Goal: Find contact information: Find contact information

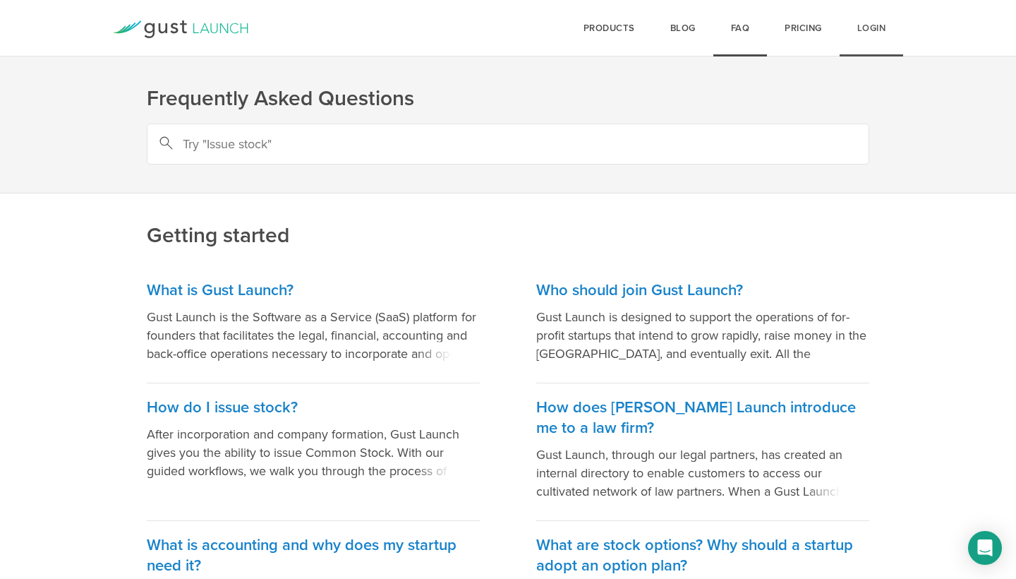
click at [870, 30] on link "Login" at bounding box center [872, 28] width 64 height 56
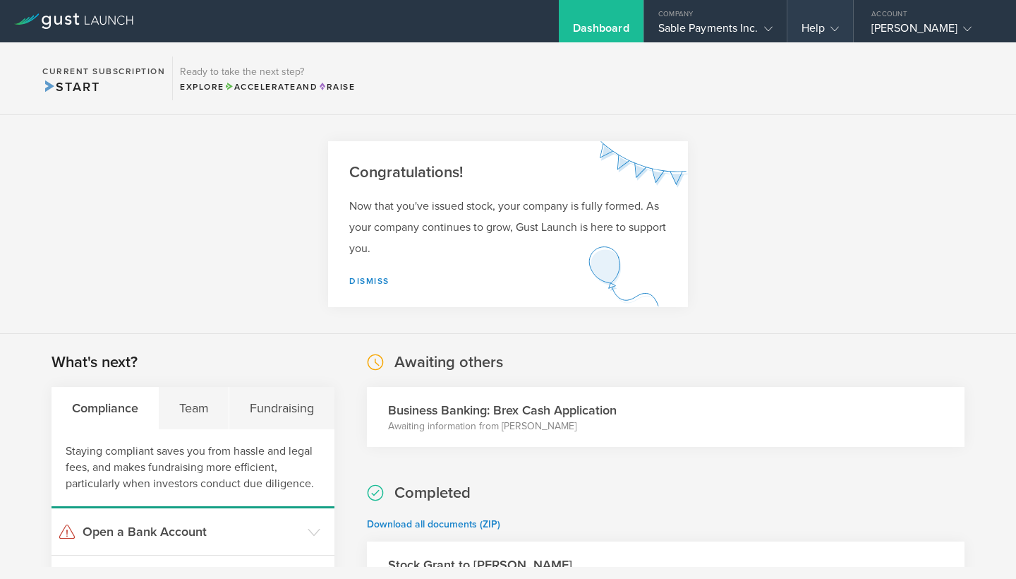
click at [828, 23] on gust-icon at bounding box center [832, 28] width 14 height 14
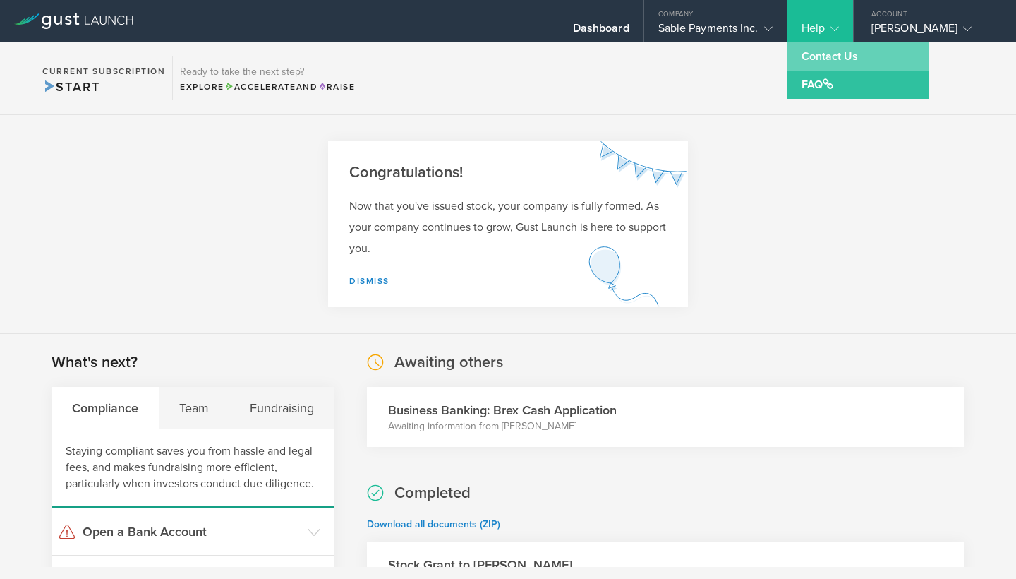
click at [819, 55] on link "Contact Us" at bounding box center [857, 56] width 141 height 28
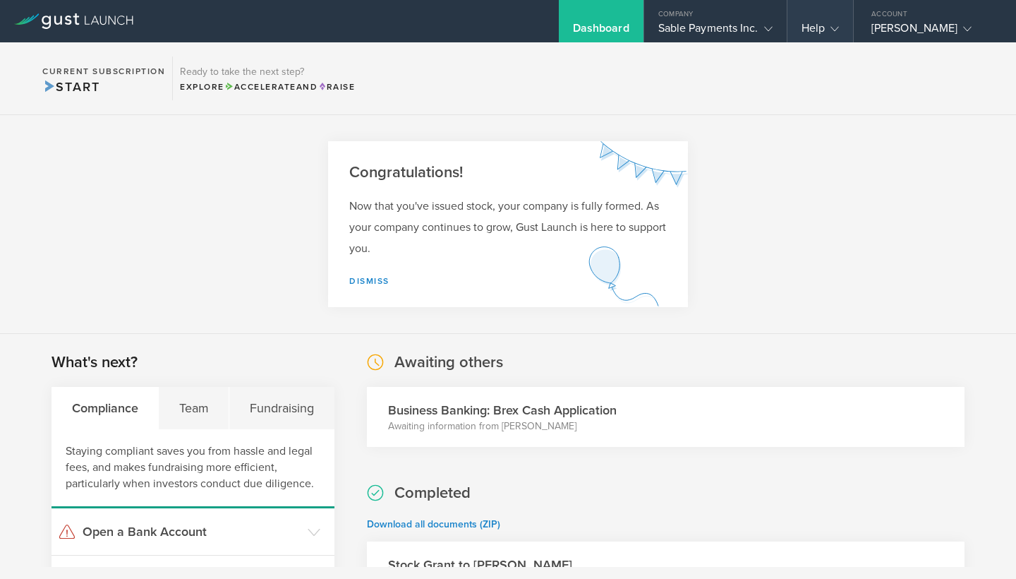
click at [819, 33] on div "Help" at bounding box center [819, 31] width 37 height 21
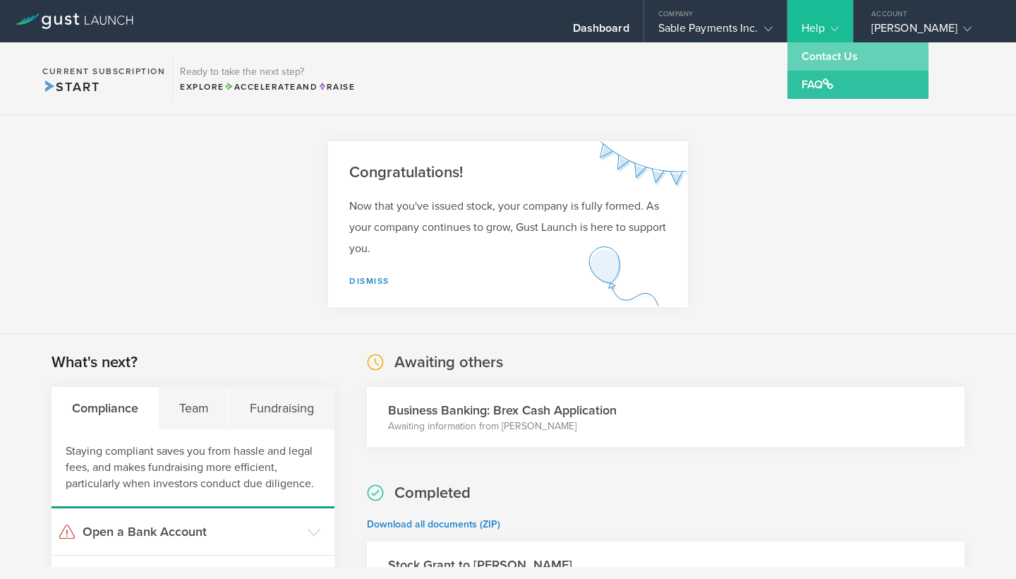
click at [818, 54] on link "Contact Us" at bounding box center [857, 56] width 141 height 28
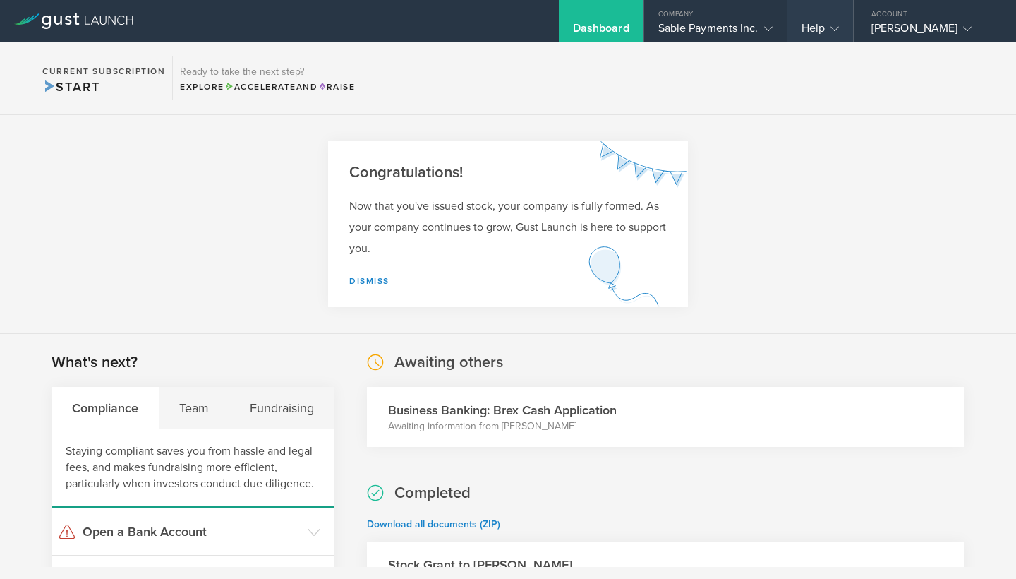
click at [814, 23] on div "Help" at bounding box center [819, 31] width 37 height 21
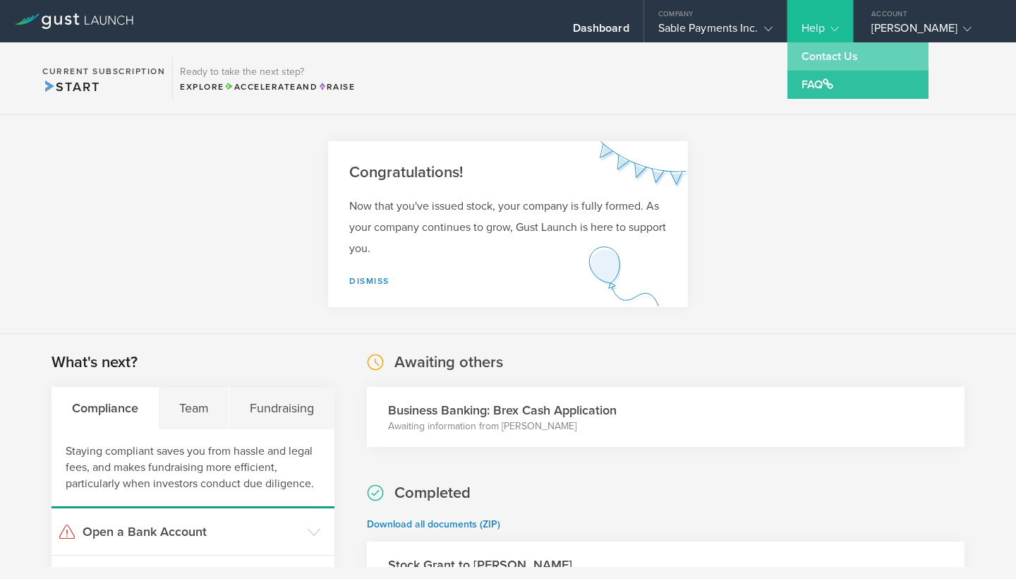
click at [818, 54] on link "Contact Us" at bounding box center [857, 56] width 141 height 28
click at [818, 54] on section "Current Subscription Start Ready to take the next step? Explore Accelerate and …" at bounding box center [508, 78] width 1016 height 73
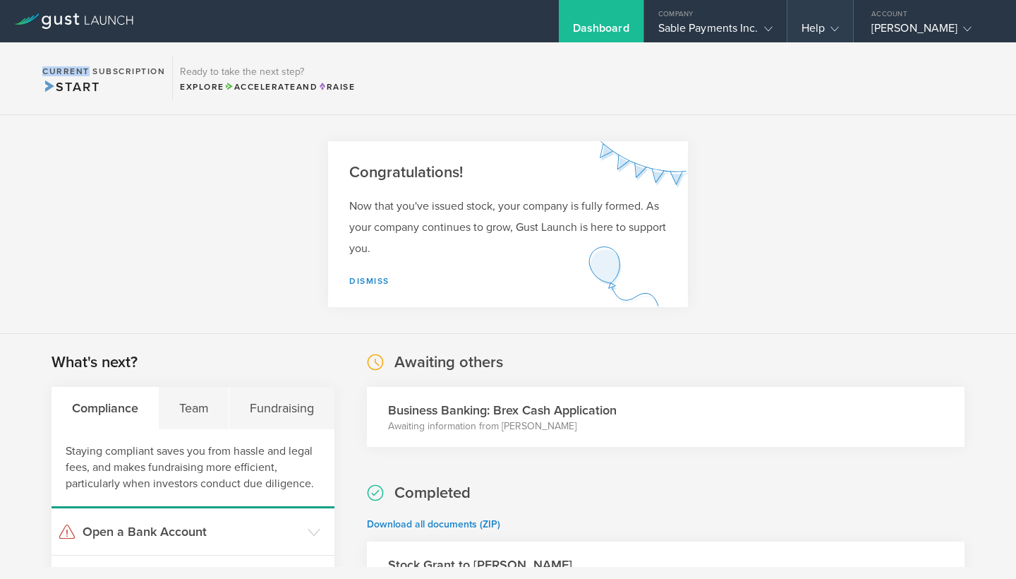
click at [821, 32] on div "Help" at bounding box center [819, 31] width 37 height 21
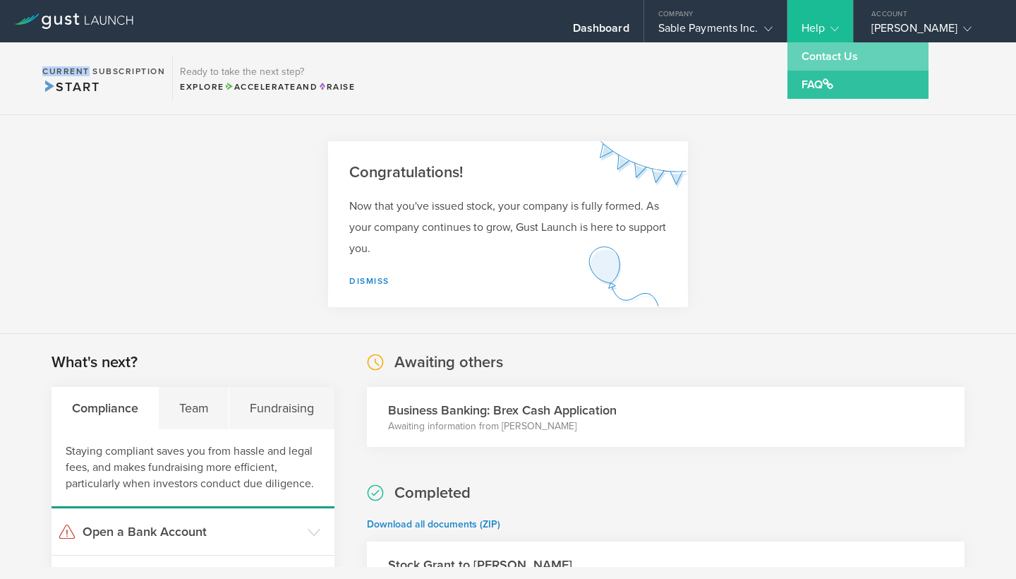
click at [822, 60] on link "Contact Us" at bounding box center [857, 56] width 141 height 28
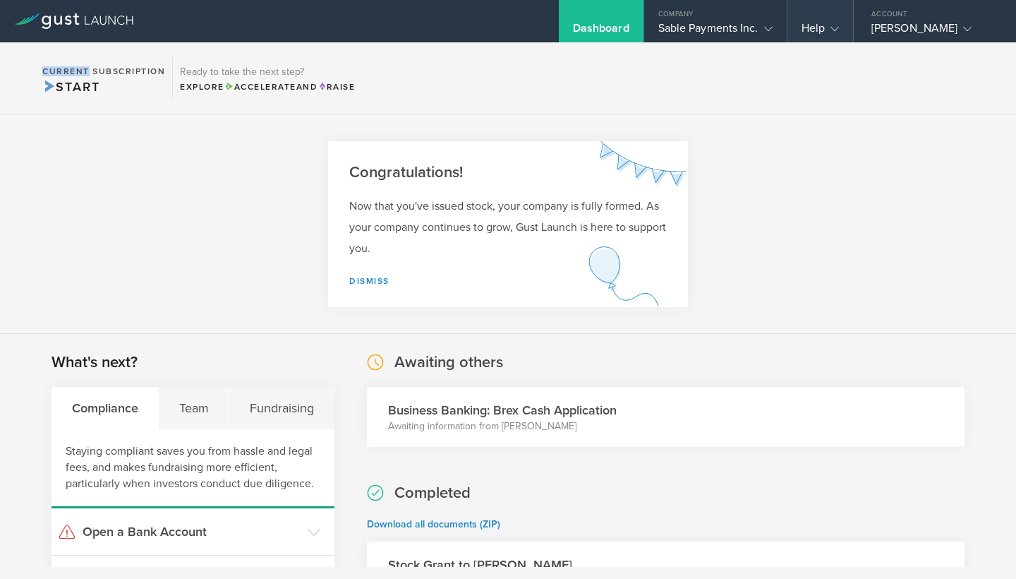
click at [814, 31] on div "Help" at bounding box center [819, 31] width 37 height 21
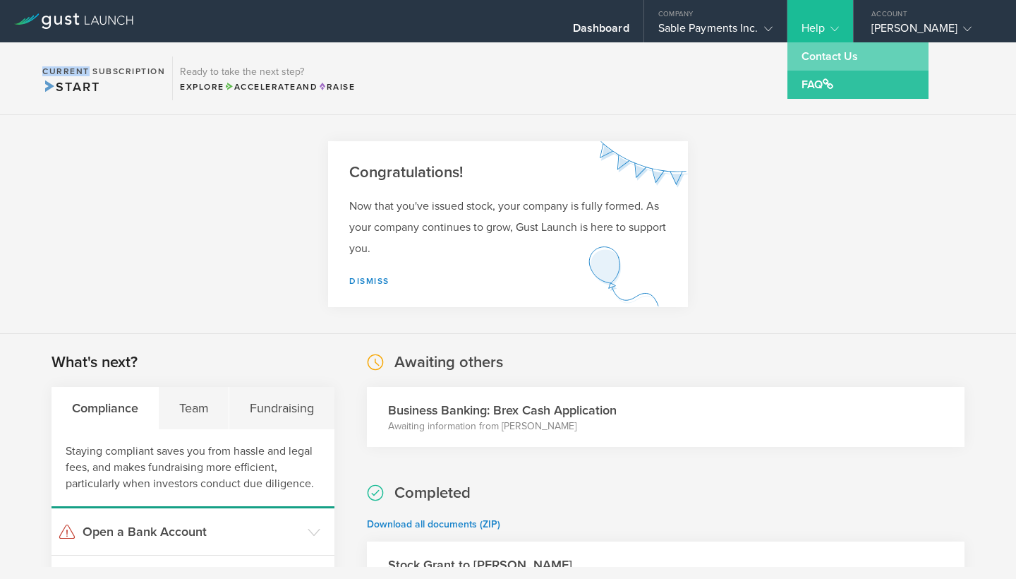
click at [818, 50] on link "Contact Us" at bounding box center [857, 56] width 141 height 28
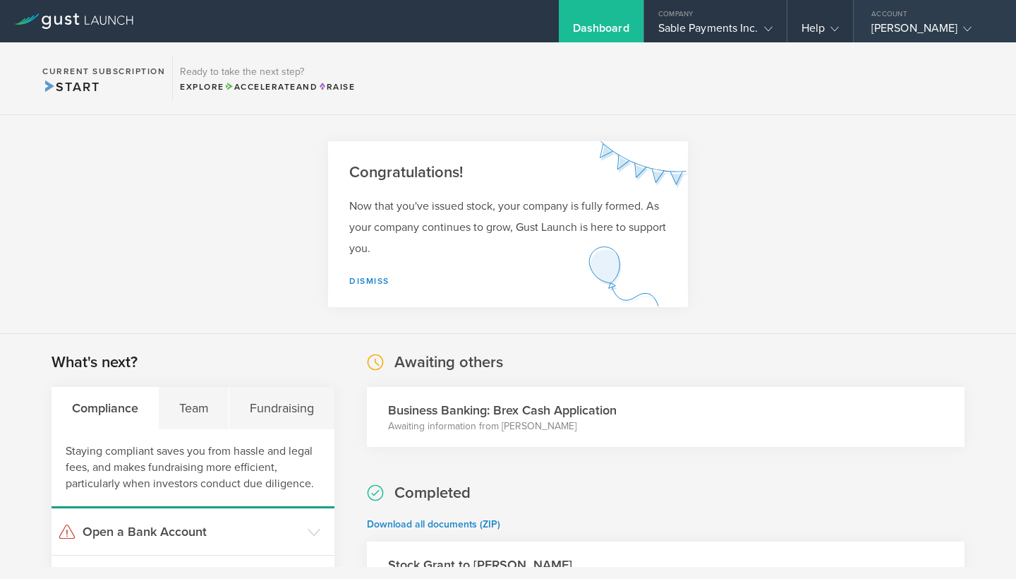
click at [900, 27] on div "[PERSON_NAME]" at bounding box center [931, 31] width 120 height 21
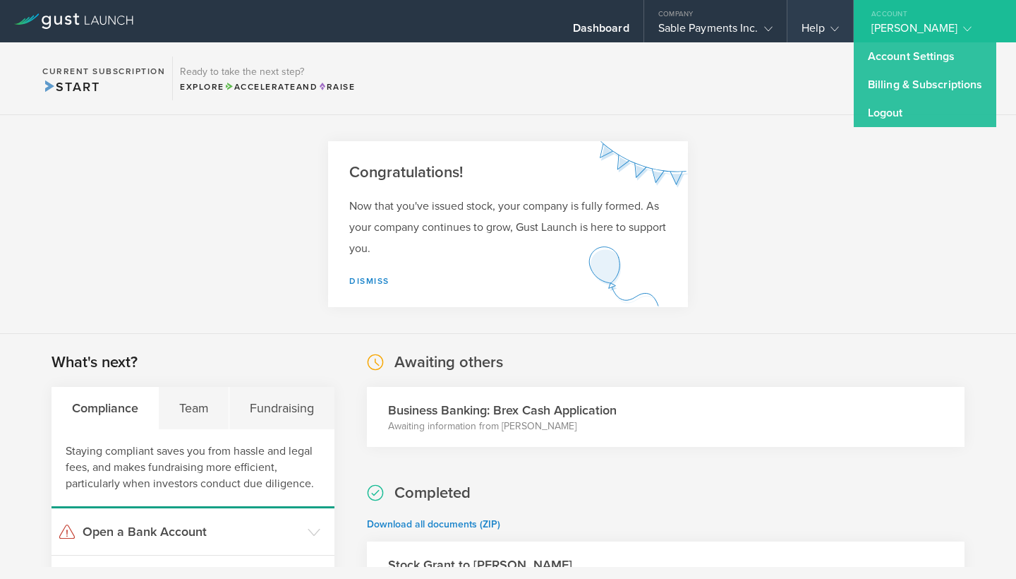
click at [816, 23] on div "Help" at bounding box center [819, 31] width 37 height 21
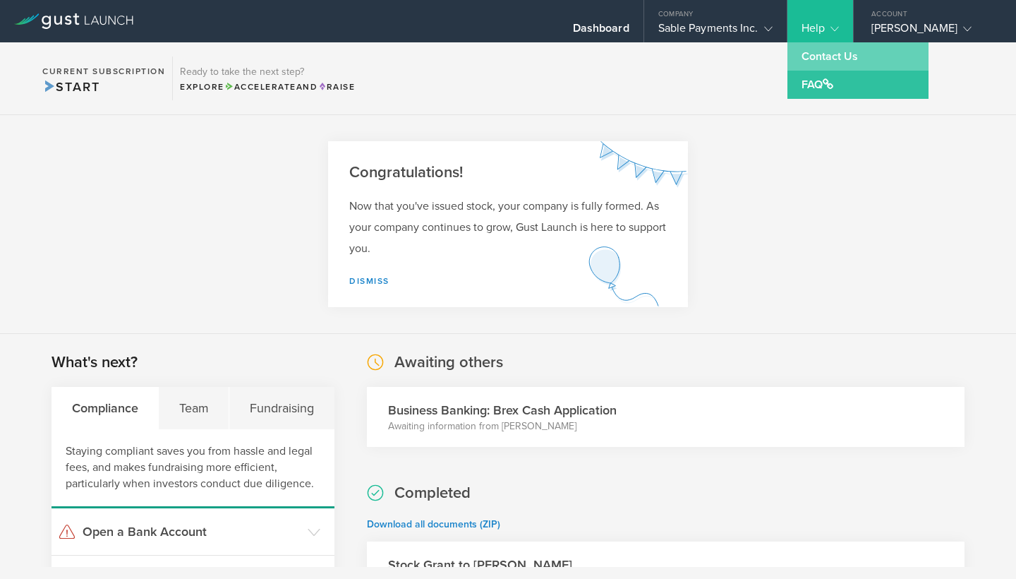
click at [828, 52] on link "Contact Us" at bounding box center [857, 56] width 141 height 28
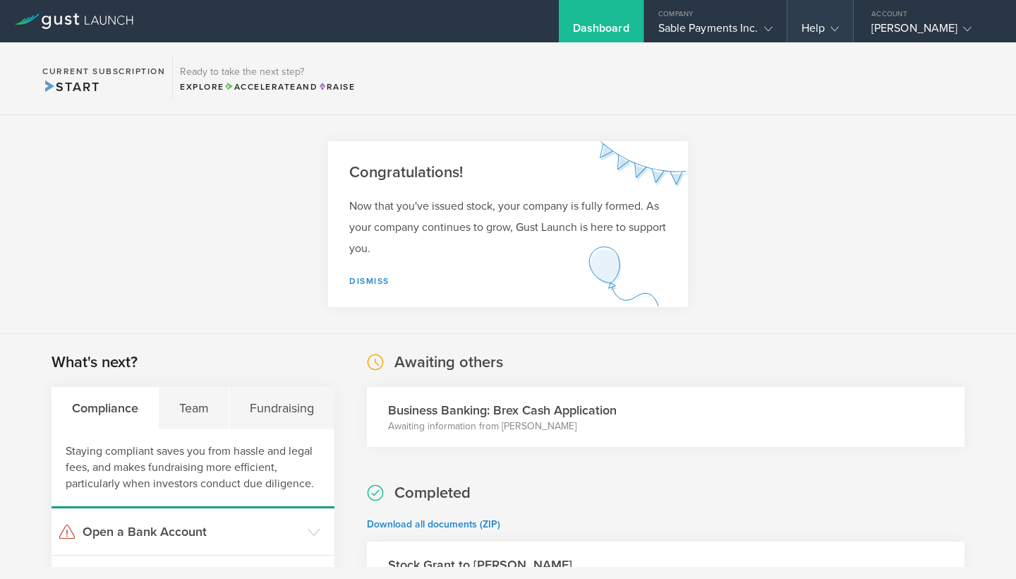
click at [823, 32] on div "Help" at bounding box center [819, 31] width 37 height 21
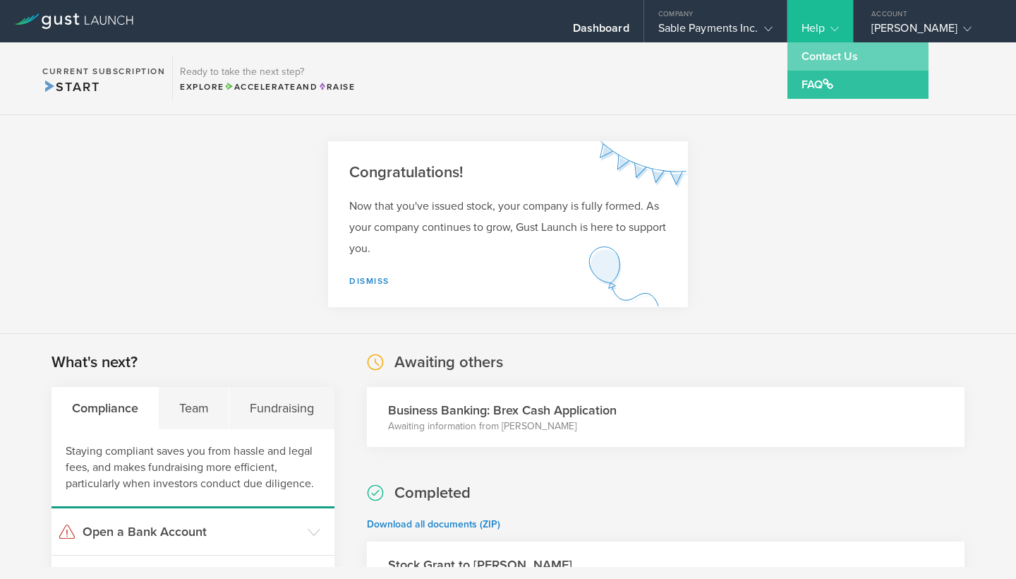
click at [824, 63] on link "Contact Us" at bounding box center [857, 56] width 141 height 28
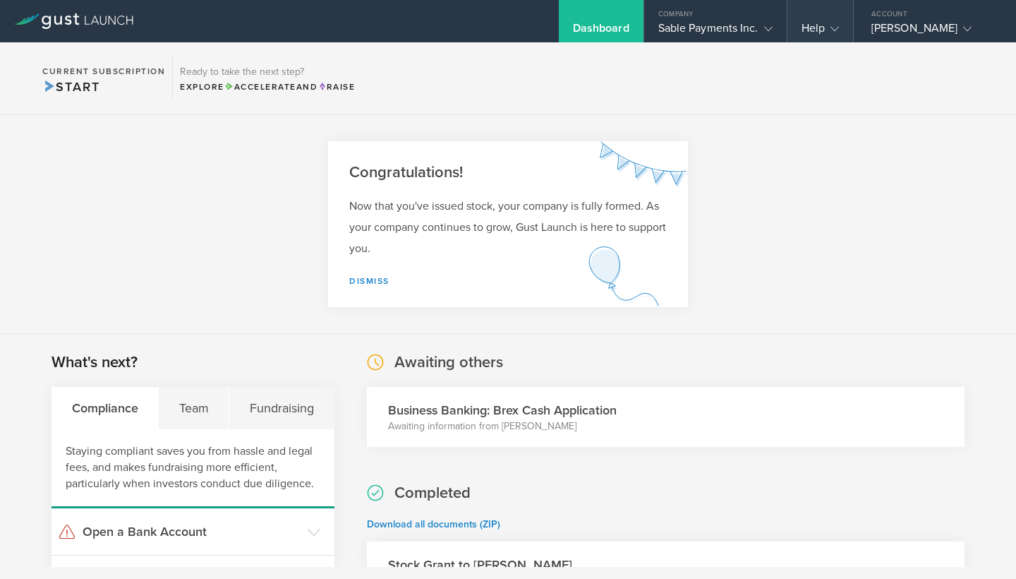
click at [816, 30] on div "Help" at bounding box center [819, 31] width 37 height 21
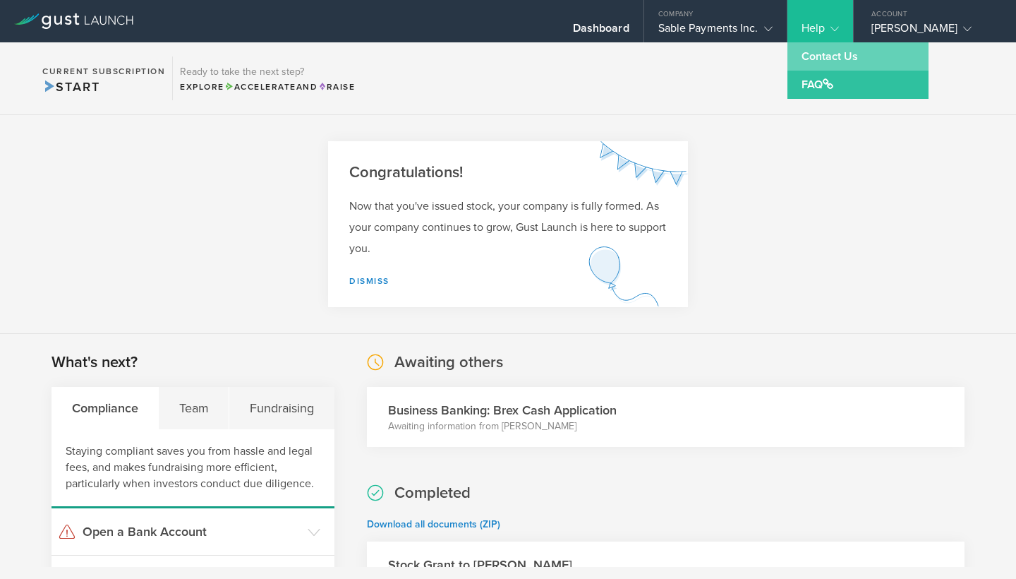
click at [816, 68] on link "Contact Us" at bounding box center [857, 56] width 141 height 28
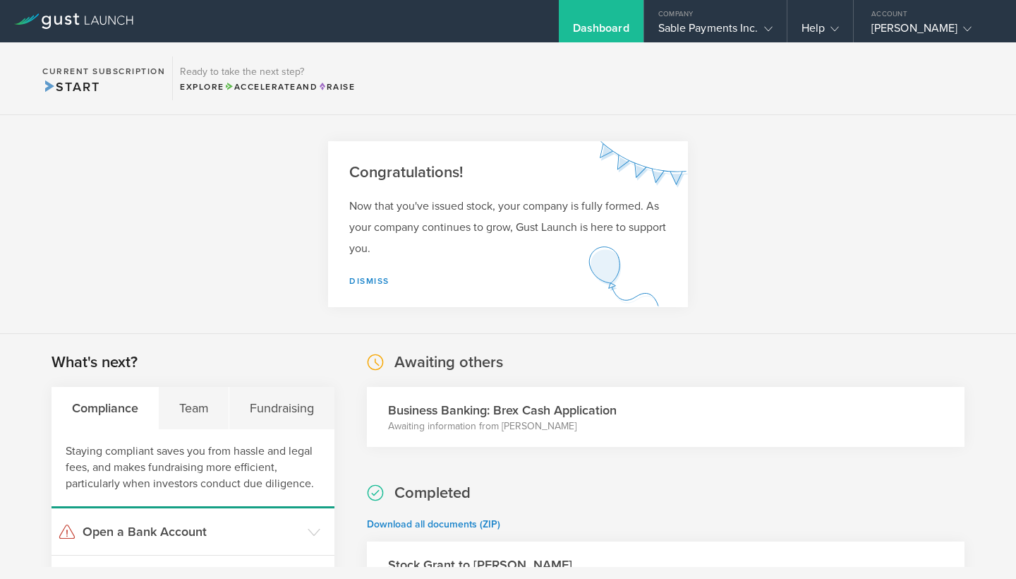
click at [816, 68] on section "Current Subscription Start Ready to take the next step? Explore Accelerate and …" at bounding box center [508, 78] width 1016 height 73
click at [833, 29] on polyline at bounding box center [835, 29] width 8 height 4
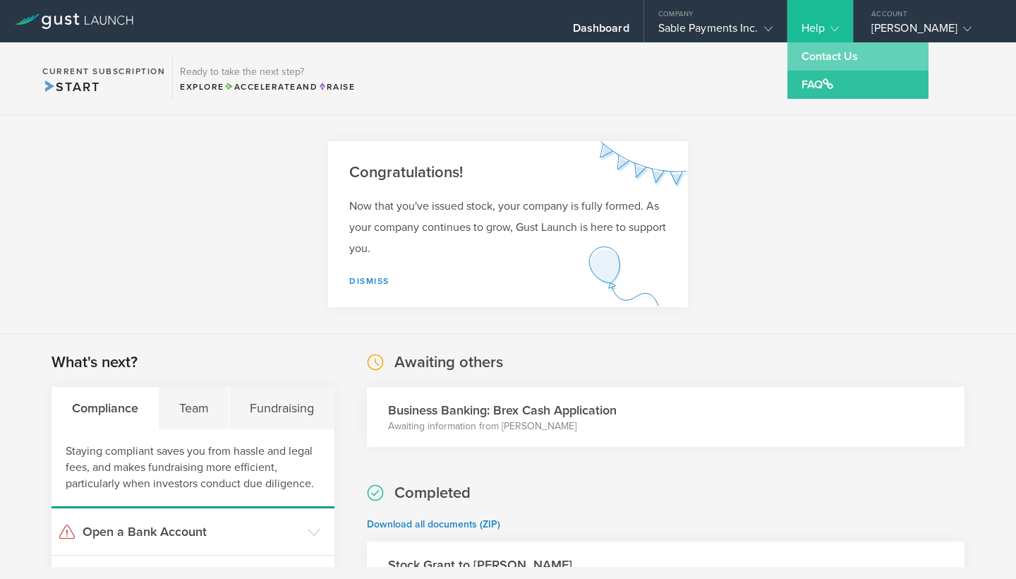
click at [825, 48] on link "Contact Us" at bounding box center [857, 56] width 141 height 28
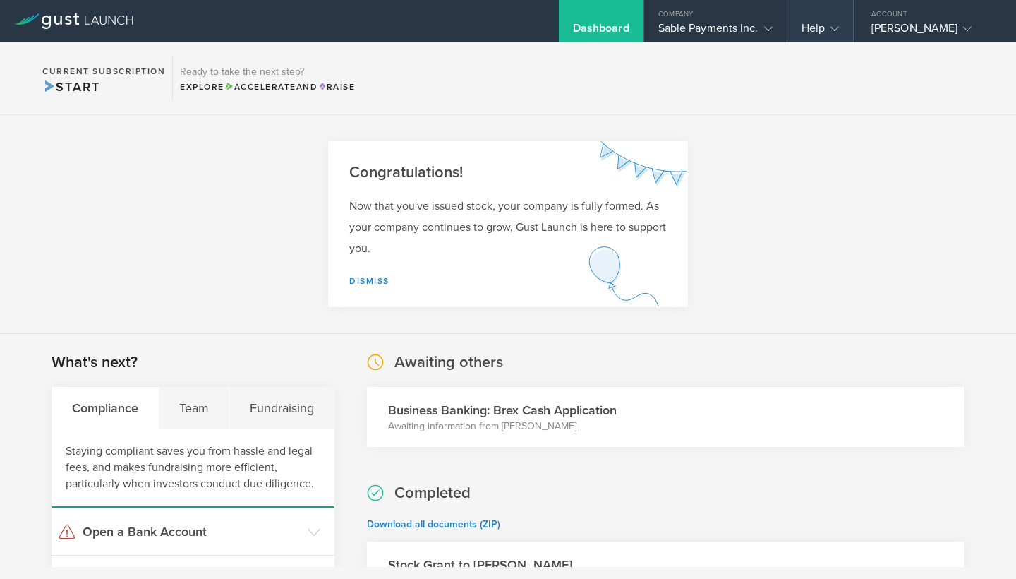
click at [825, 29] on gust-icon at bounding box center [832, 28] width 14 height 14
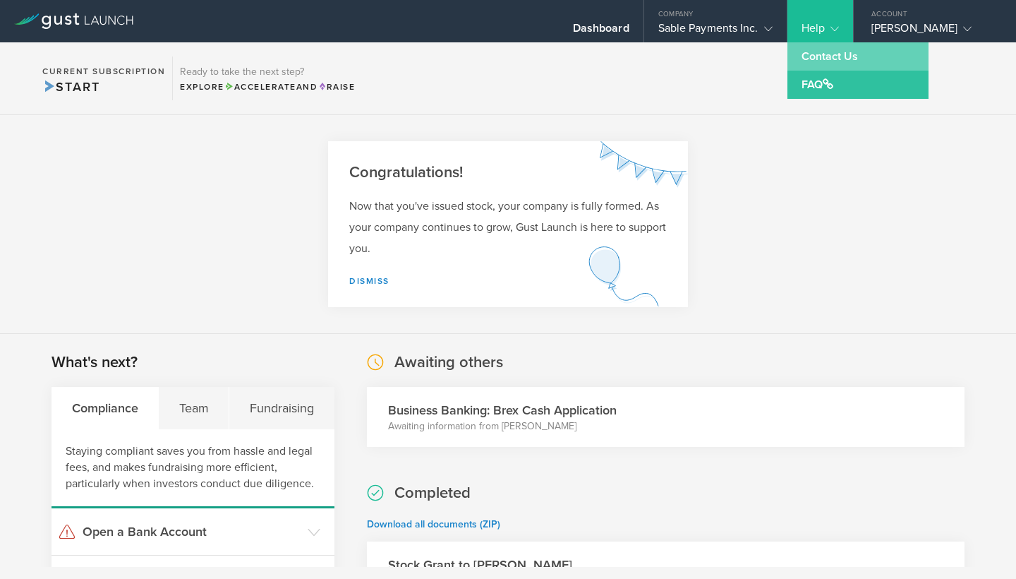
click at [822, 52] on link "Contact Us" at bounding box center [857, 56] width 141 height 28
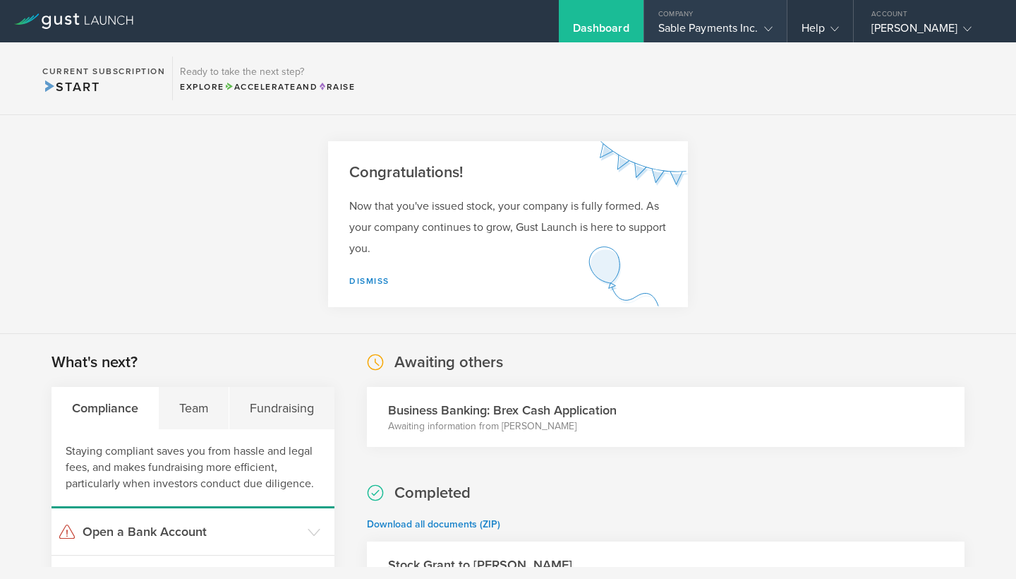
click at [767, 30] on polyline at bounding box center [768, 29] width 8 height 4
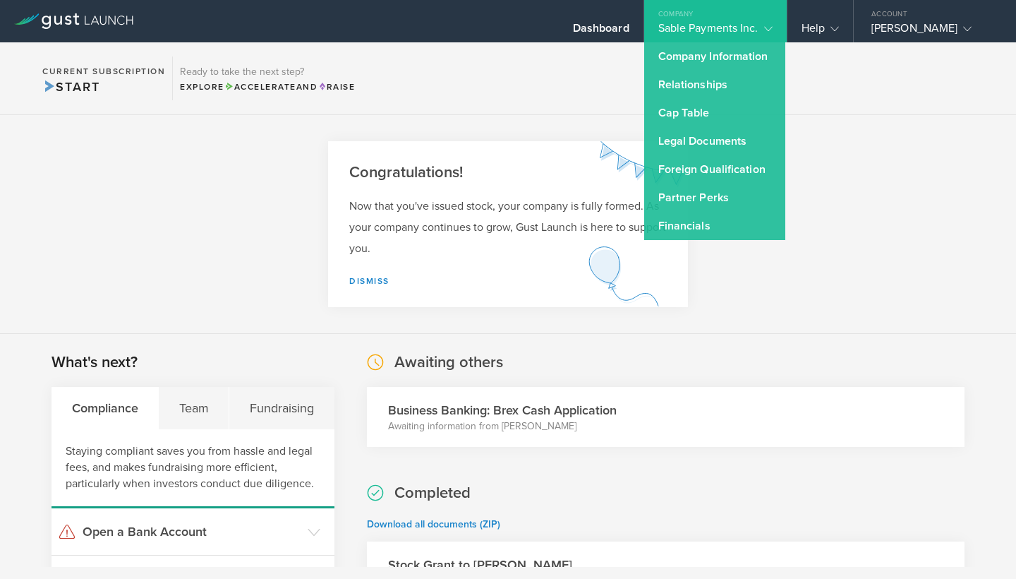
click at [851, 90] on section "Current Subscription Start Ready to take the next step? Explore Accelerate and …" at bounding box center [508, 78] width 1016 height 73
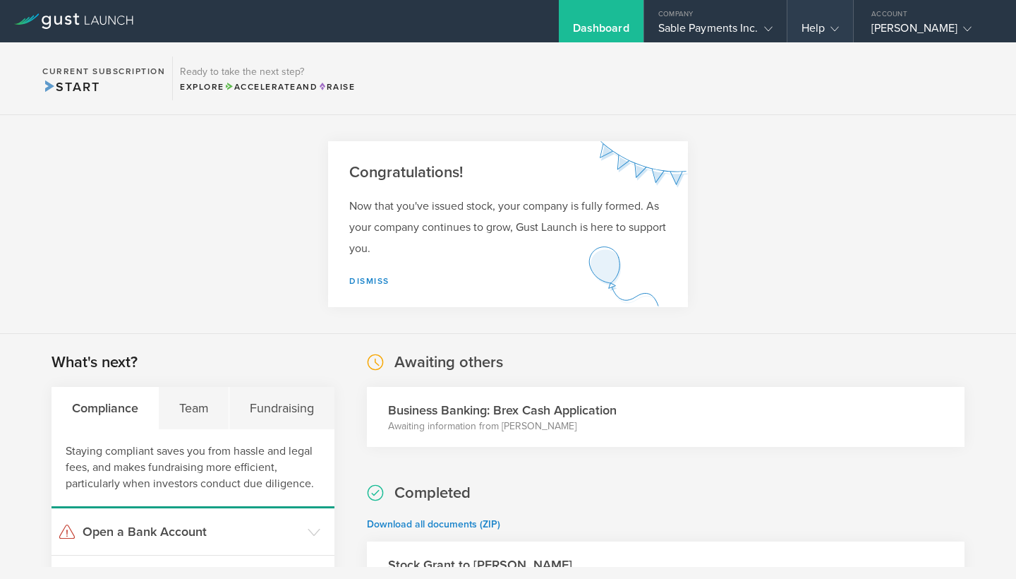
click at [833, 33] on icon at bounding box center [834, 29] width 8 height 8
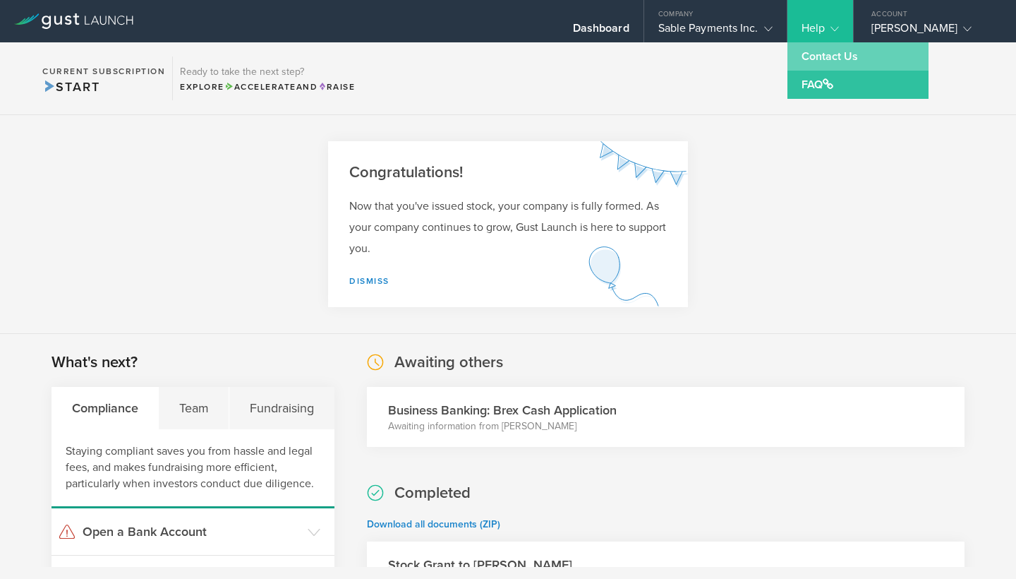
click at [833, 48] on link "Contact Us" at bounding box center [857, 56] width 141 height 28
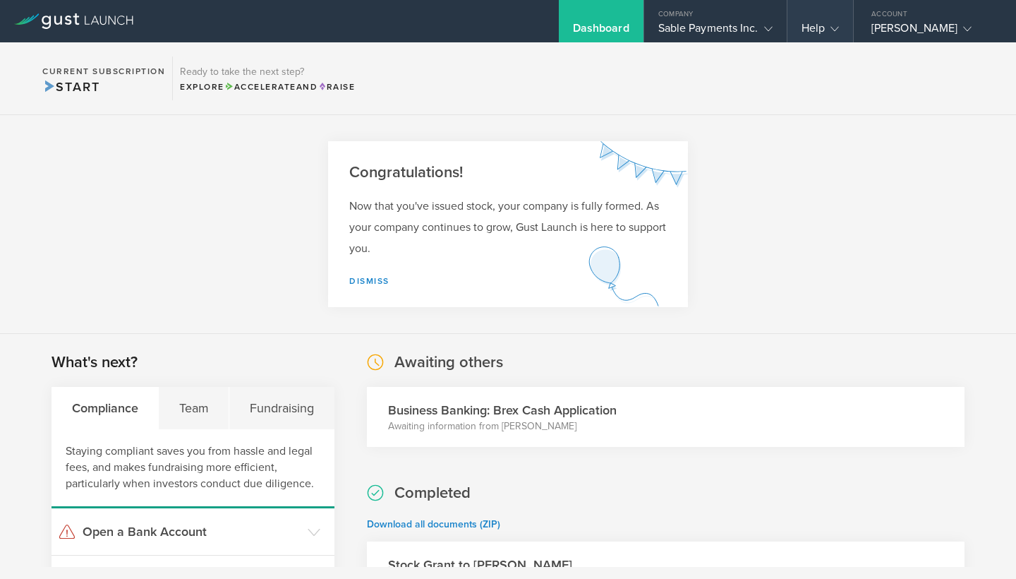
click at [834, 31] on icon at bounding box center [834, 29] width 8 height 8
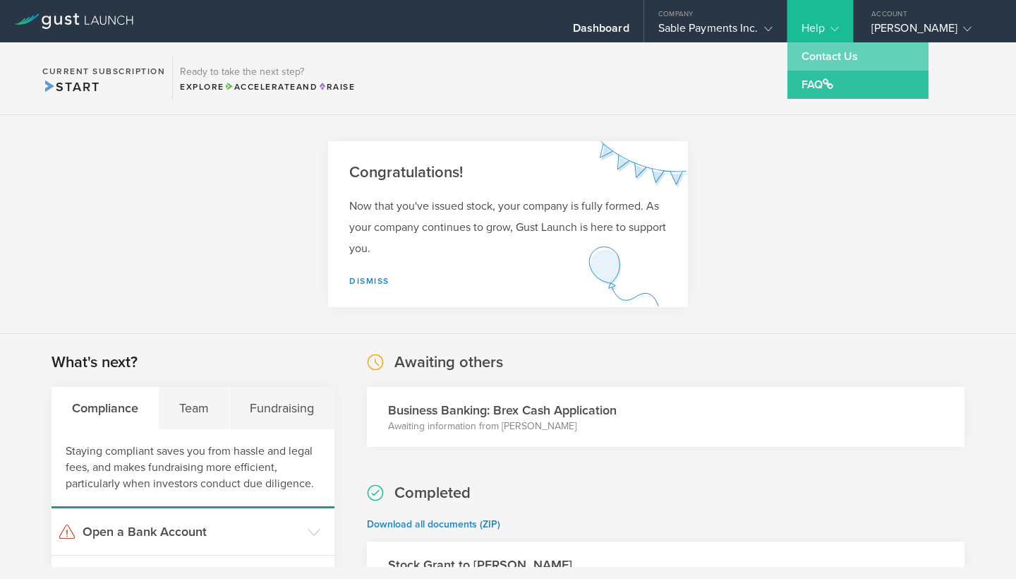
click at [823, 61] on link "Contact Us" at bounding box center [857, 56] width 141 height 28
